Goal: Task Accomplishment & Management: Manage account settings

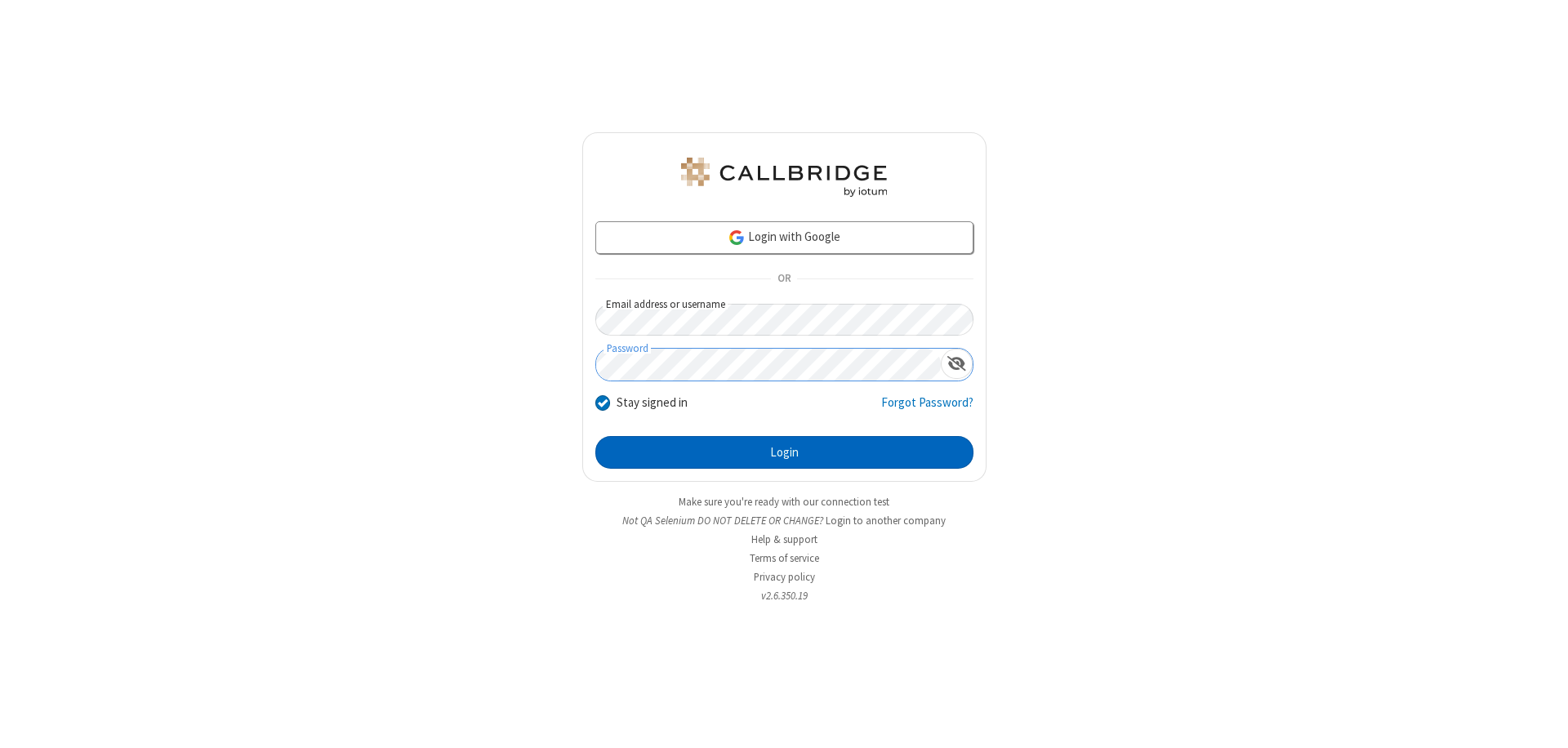
click at [784, 453] on button "Login" at bounding box center [784, 452] width 378 height 33
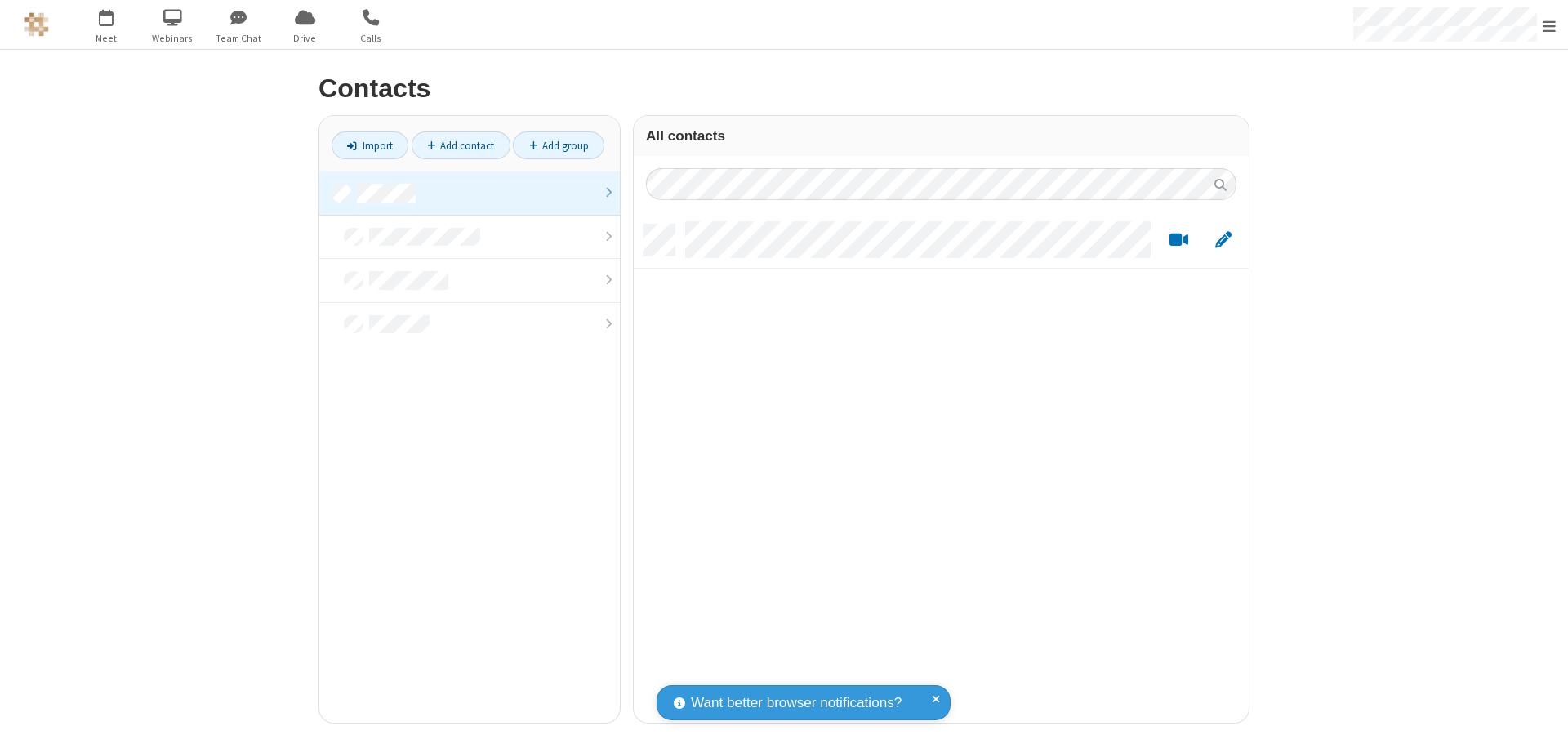
scroll to position [498, 603]
click at [470, 193] on link at bounding box center [469, 193] width 300 height 45
click at [461, 146] on link "Add contact" at bounding box center [462, 146] width 99 height 28
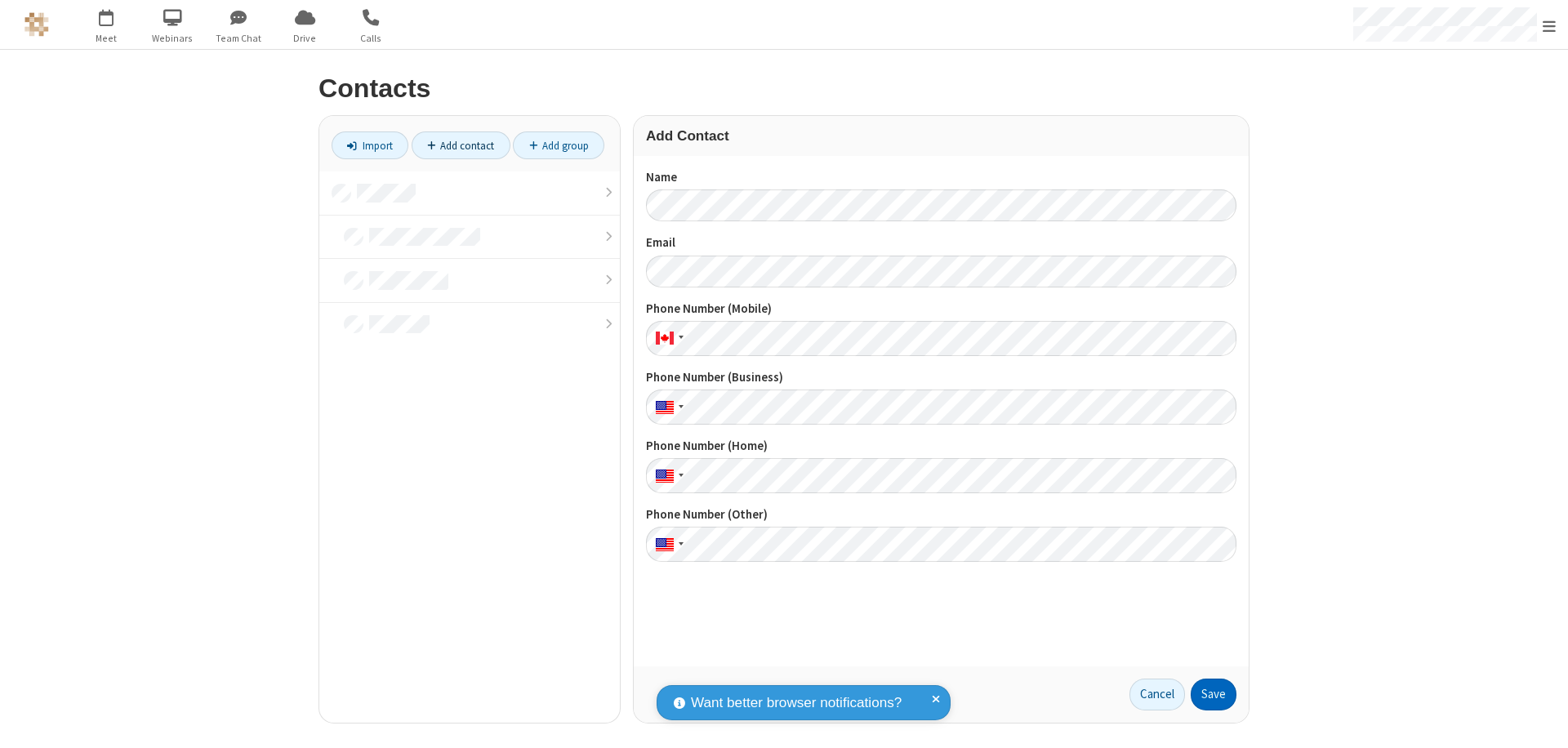
click at [1213, 695] on button "Save" at bounding box center [1213, 695] width 46 height 33
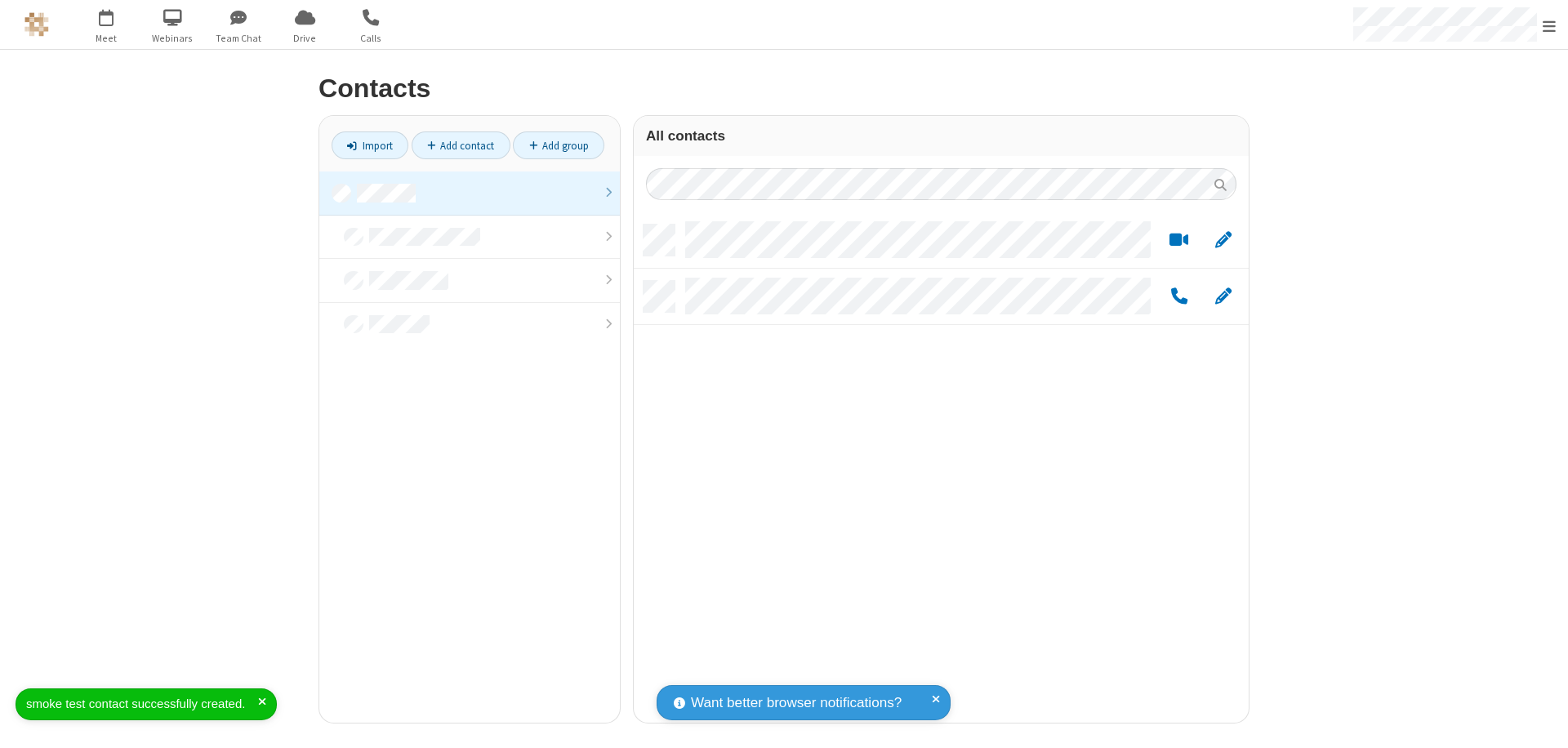
scroll to position [498, 603]
click at [461, 146] on link "Add contact" at bounding box center [462, 146] width 99 height 28
